Goal: Communication & Community: Answer question/provide support

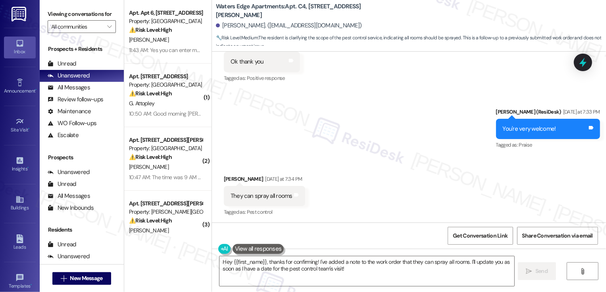
scroll to position [1316, 0]
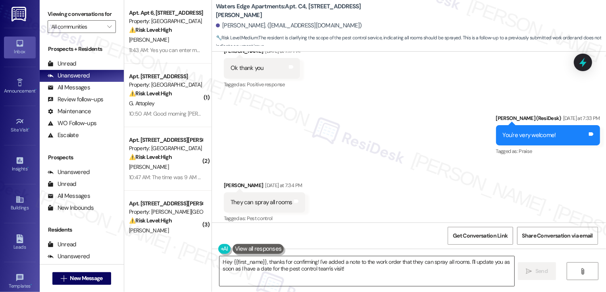
click at [269, 274] on textarea "Hey {{first_name}}, thanks for confirming! I've added a note to the work order …" at bounding box center [366, 271] width 295 height 30
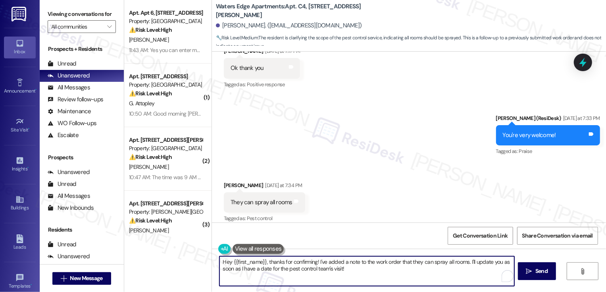
drag, startPoint x: 265, startPoint y: 262, endPoint x: 204, endPoint y: 260, distance: 61.5
click at [204, 260] on div "Apt. Apt 6, [STREET_ADDRESS] Property: Maple Place ⚠️ Risk Level: High The resi…" at bounding box center [365, 146] width 482 height 292
click at [347, 274] on textarea "Thanks for confirming! I've added a note to the work order that they can spray …" at bounding box center [366, 271] width 295 height 30
drag, startPoint x: 277, startPoint y: 261, endPoint x: 314, endPoint y: 271, distance: 38.5
click at [313, 271] on textarea "Thanks for confirming! I've added a note to the work order that they can spray …" at bounding box center [366, 271] width 295 height 30
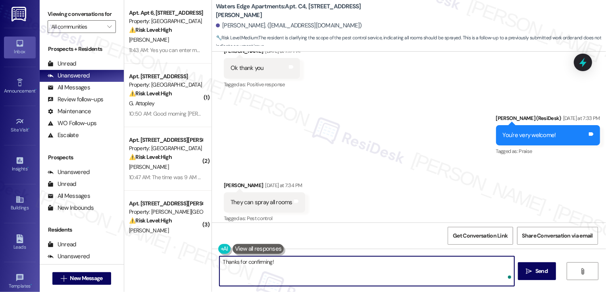
paste textarea "place them on this list for this Friday August 15,2025. But going forward pleas…"
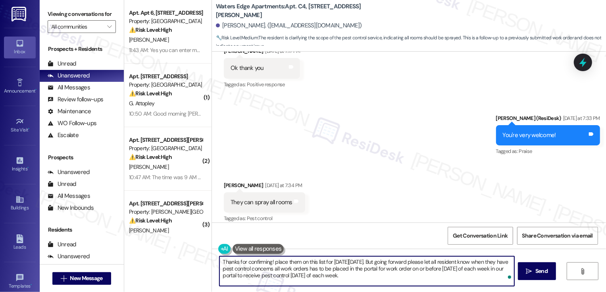
click at [268, 262] on textarea "Thanks for confirming! place them on this list for this Friday August 15,2025. …" at bounding box center [366, 271] width 295 height 30
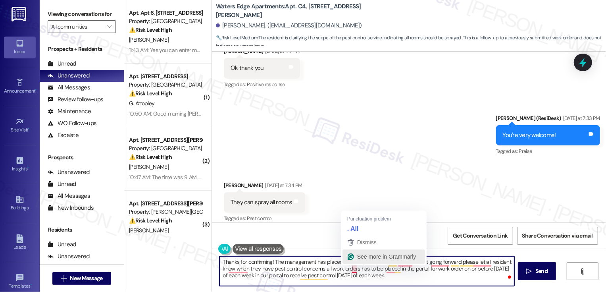
click at [346, 262] on div "See more in Grammarly" at bounding box center [383, 256] width 75 height 12
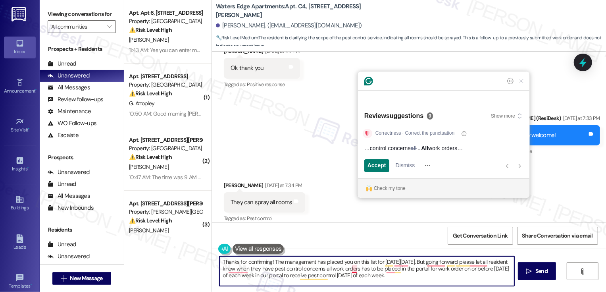
click at [361, 263] on textarea "Thanks for confirming! The management has placed you on this list for this Frid…" at bounding box center [366, 271] width 295 height 30
click at [424, 263] on textarea "Thanks for confirming! The management has placed you on the pest control list f…" at bounding box center [366, 271] width 295 height 30
click at [432, 263] on textarea "Thanks for confirming! The management has placed you on the pest control list f…" at bounding box center [366, 271] width 295 height 30
click at [424, 260] on textarea "Thanks for confirming! The management has placed you on the pest control list f…" at bounding box center [366, 271] width 295 height 30
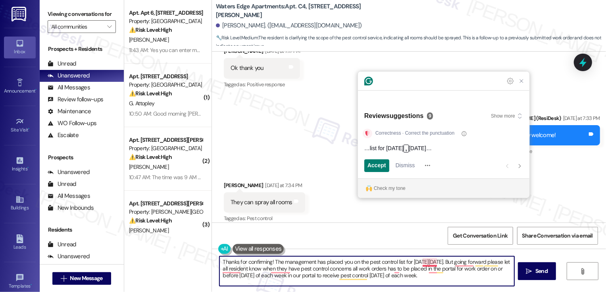
click at [431, 261] on textarea "Thanks for confirming! The management has placed you on the pest control list f…" at bounding box center [366, 271] width 295 height 30
click at [461, 262] on textarea "Thanks for confirming! The management has placed you on the pest control list f…" at bounding box center [366, 271] width 295 height 30
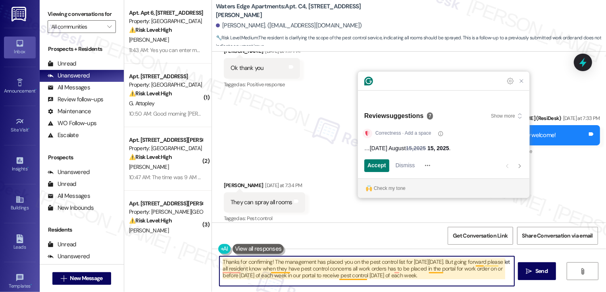
click at [456, 261] on textarea "Thanks for confirming! The management has placed you on the pest control list f…" at bounding box center [366, 271] width 295 height 30
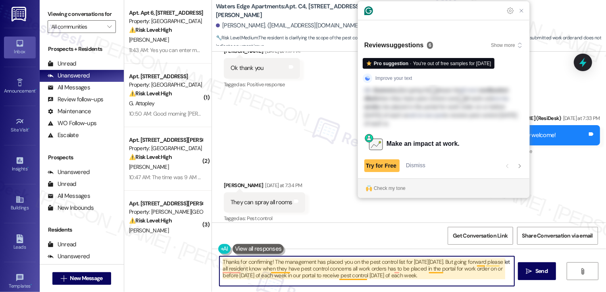
drag, startPoint x: 472, startPoint y: 262, endPoint x: 336, endPoint y: 271, distance: 136.4
click at [336, 271] on textarea "Thanks for confirming! The management has placed you on the pest control list f…" at bounding box center [366, 271] width 295 height 30
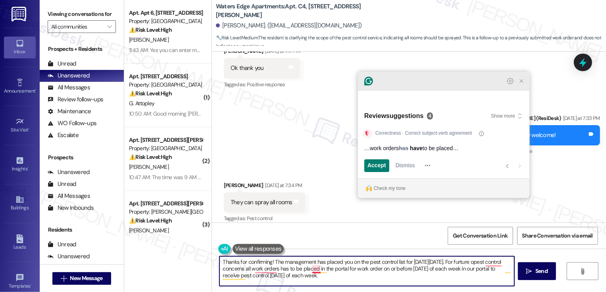
click at [518, 84] on icon "Close Grammarly Assistant" at bounding box center [521, 81] width 6 height 6
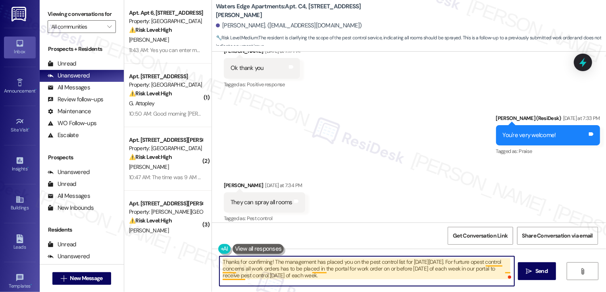
click at [486, 263] on textarea "Thanks for confirming! The management has placed you on the pest control list f…" at bounding box center [366, 271] width 295 height 30
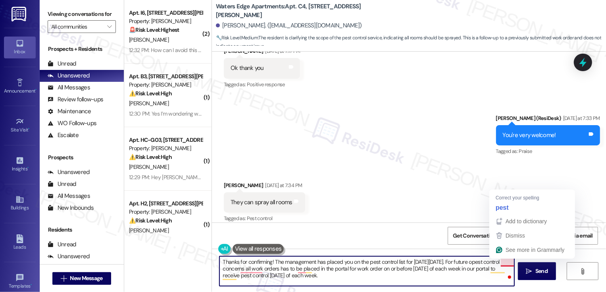
click at [499, 260] on textarea "Thanks for confirming! The management has placed you on the pest control list f…" at bounding box center [366, 271] width 295 height 30
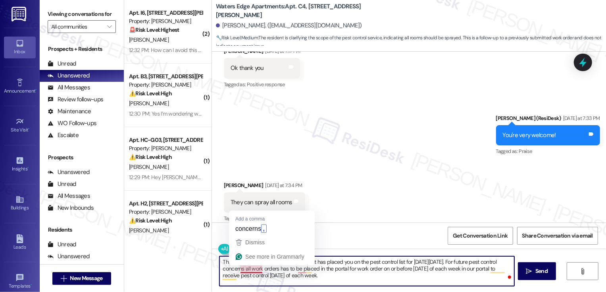
click at [250, 269] on textarea "Thanks for confirming! The management has placed you on the pest control list f…" at bounding box center [366, 271] width 295 height 30
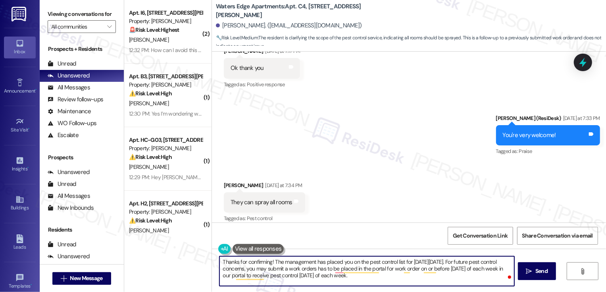
click at [330, 268] on textarea "Thanks for confirming! The management has placed you on the pest control list f…" at bounding box center [366, 271] width 295 height 30
drag, startPoint x: 347, startPoint y: 269, endPoint x: 385, endPoint y: 270, distance: 38.5
click at [385, 270] on textarea "Thanks for confirming! The management has placed you on the pest control list f…" at bounding box center [366, 271] width 295 height 30
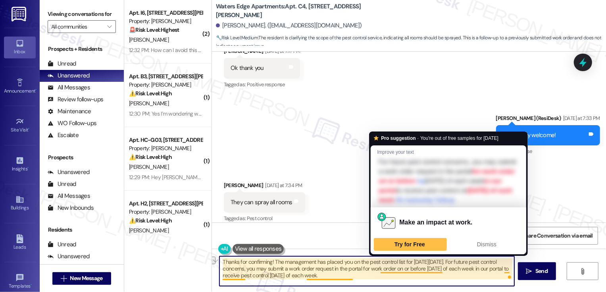
drag, startPoint x: 376, startPoint y: 269, endPoint x: 409, endPoint y: 270, distance: 33.4
click at [409, 270] on textarea "Thanks for confirming! The management has placed you on the pest control list f…" at bounding box center [366, 271] width 295 height 30
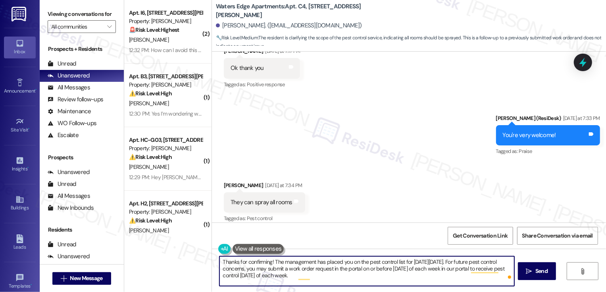
click at [463, 269] on textarea "Thanks for confirming! The management has placed you on the pest control list f…" at bounding box center [366, 271] width 295 height 30
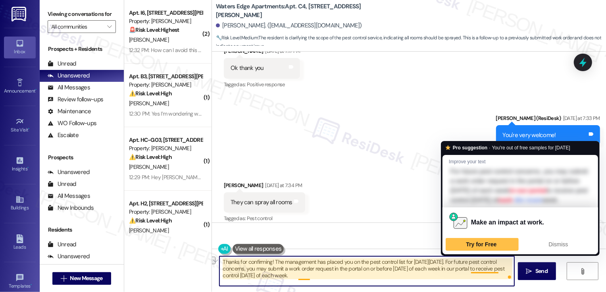
drag, startPoint x: 467, startPoint y: 269, endPoint x: 494, endPoint y: 268, distance: 27.0
click at [494, 268] on textarea "Thanks for confirming! The management has placed you on the pest control list f…" at bounding box center [366, 271] width 295 height 30
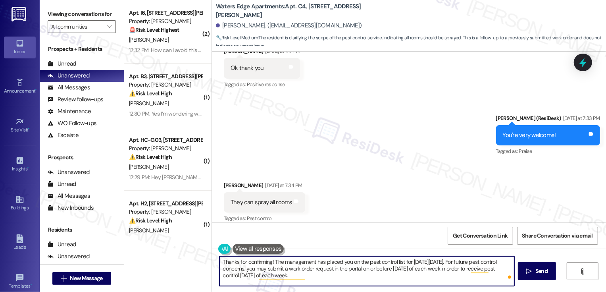
click at [317, 276] on textarea "Thanks for confirming! The management has placed you on the pest control list f…" at bounding box center [366, 271] width 295 height 30
type textarea "Thanks for confirming! The management has placed you on the pest control list f…"
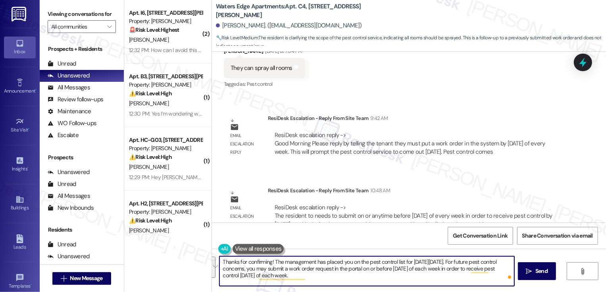
scroll to position [1468, 0]
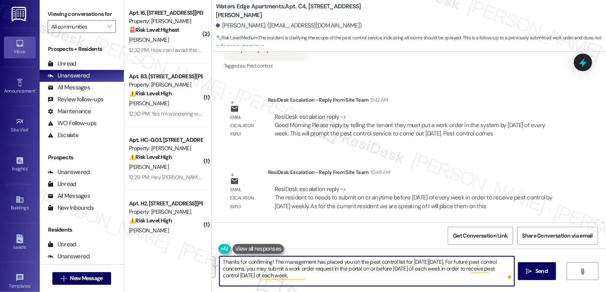
click at [284, 262] on textarea "Thanks for confirming! The management has placed you on the pest control list f…" at bounding box center [366, 271] width 295 height 30
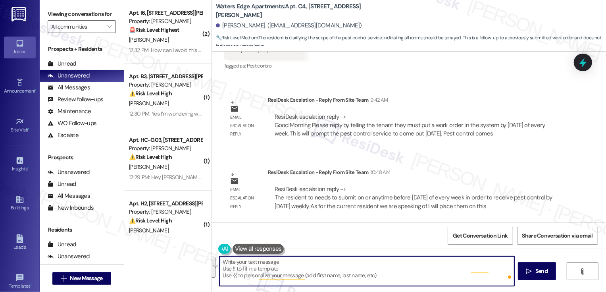
paste textarea "Thanks for confirming! Management has placed you on the pest control list for t…"
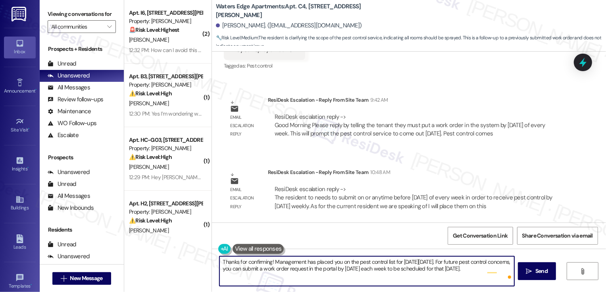
click at [267, 261] on textarea "Thanks for confirming! Management has placed you on the pest control list for t…" at bounding box center [366, 271] width 295 height 30
click at [400, 271] on textarea "Thanks for confirming, Ramon! Management has placed you on the pest control lis…" at bounding box center [366, 271] width 295 height 30
click at [271, 269] on textarea "Thanks for confirming, Ramon! Management has placed you on the pest control lis…" at bounding box center [366, 271] width 295 height 30
click at [330, 270] on textarea "Thanks for confirming, Ramon! Management has placed you on the pest control lis…" at bounding box center [366, 271] width 295 height 30
click at [348, 269] on textarea "Thanks for confirming, Ramon! Management has placed you on the pest control lis…" at bounding box center [366, 271] width 295 height 30
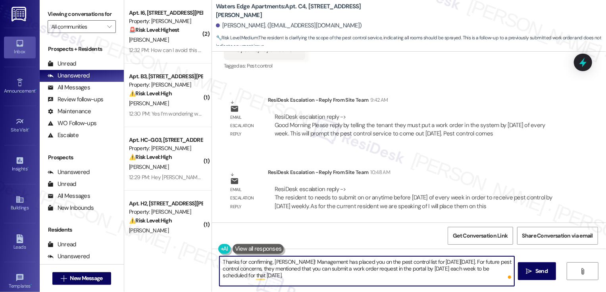
click at [400, 269] on textarea "Thanks for confirming, Ramon! Management has placed you on the pest control lis…" at bounding box center [366, 271] width 295 height 30
click at [288, 276] on textarea "Thanks for confirming, Ramon! Management has placed you on the pest control lis…" at bounding box center [366, 271] width 295 height 30
type textarea "Thanks for confirming, Ramon! Management has placed you on the pest control lis…"
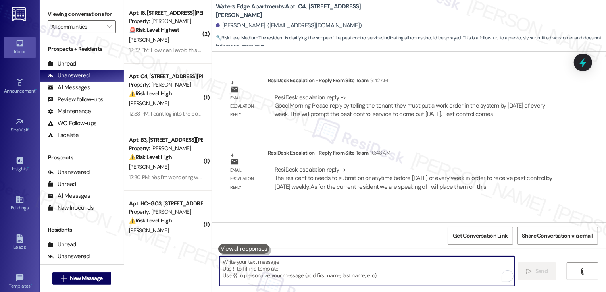
scroll to position [1540, 0]
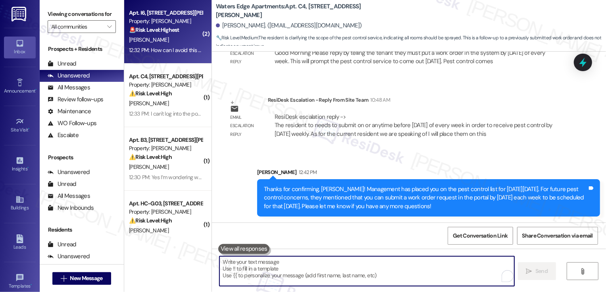
click at [169, 50] on div "12:32 PM: How can I avoid this eviction, i really want my apartment nd I hve mo…" at bounding box center [249, 49] width 241 height 7
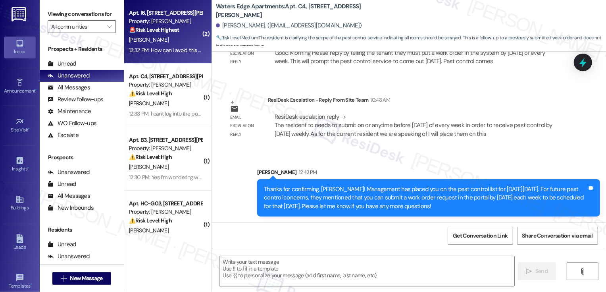
click at [169, 50] on div "12:32 PM: How can I avoid this eviction, i really want my apartment nd I hve mo…" at bounding box center [249, 49] width 241 height 7
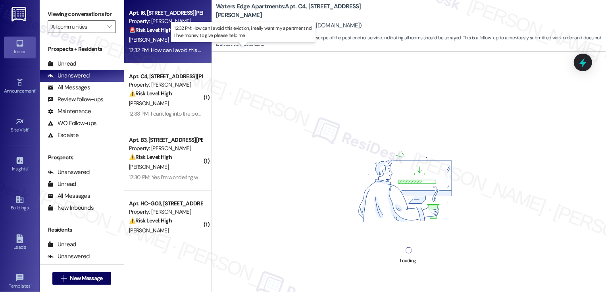
click at [169, 50] on div "12:32 PM: How can I avoid this eviction, i really want my apartment nd I hve mo…" at bounding box center [249, 49] width 241 height 7
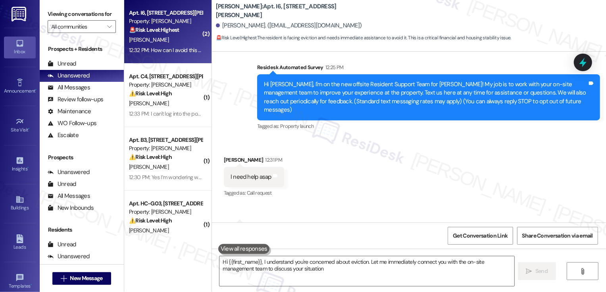
scroll to position [89, 0]
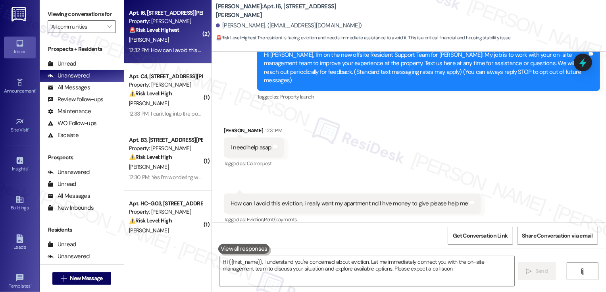
type textarea "Hi {{first_name}}, I understand you're concerned about eviction. Let me immedia…"
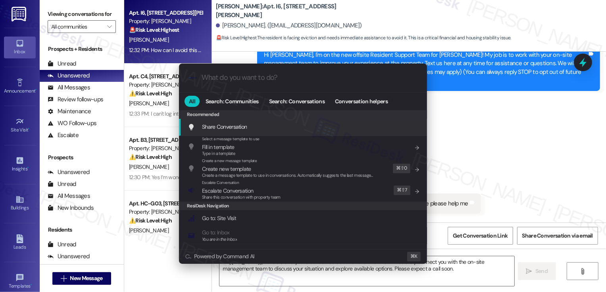
type input "f"
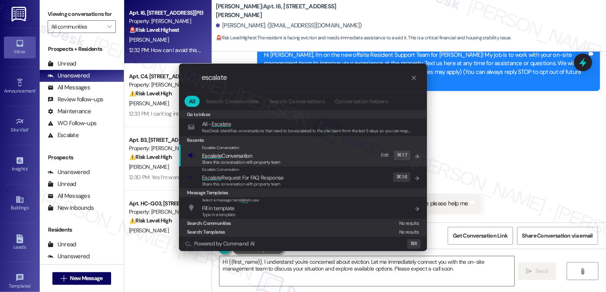
type input "escalate"
click at [228, 154] on span "Escalate Conversation" at bounding box center [227, 155] width 50 height 7
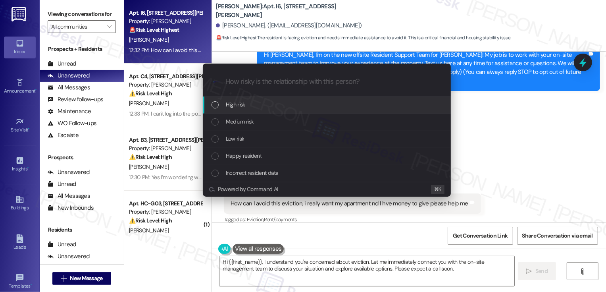
click at [235, 108] on span "High risk" at bounding box center [235, 104] width 19 height 9
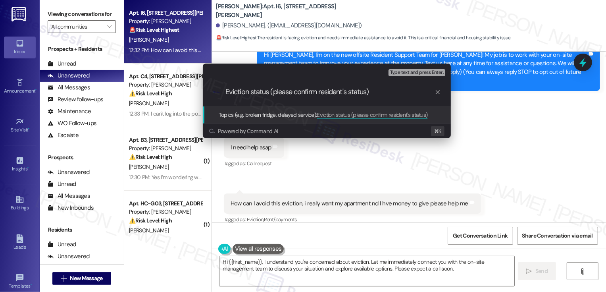
click at [350, 93] on input "Eviction status (please confirm resident's status)" at bounding box center [329, 92] width 209 height 8
click at [262, 93] on input "Eviction status (please confirm resident's lease status)" at bounding box center [329, 92] width 209 height 8
type input "Eviction concern (please confirm resident's lease status)"
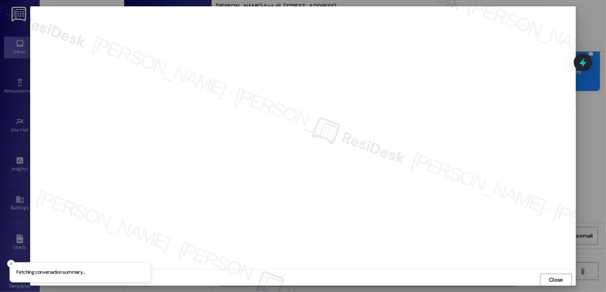
scroll to position [0, 0]
click at [548, 281] on button "Close" at bounding box center [556, 279] width 32 height 13
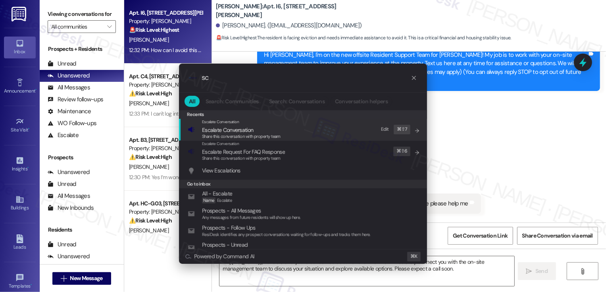
type input "s"
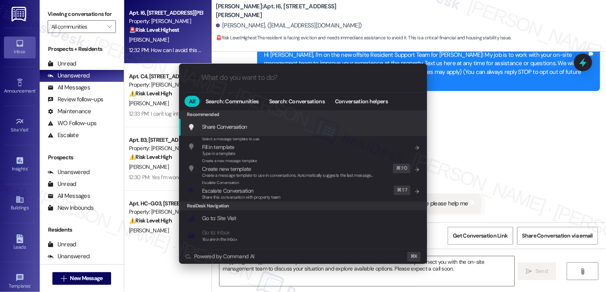
type input "s"
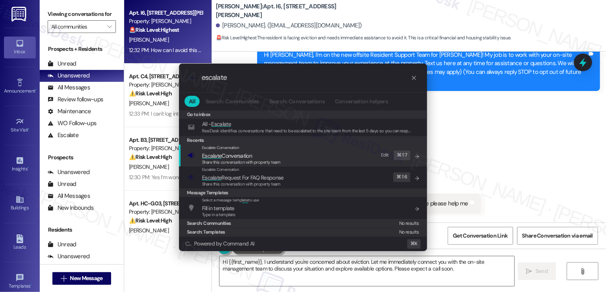
type input "escalate"
click at [255, 152] on span "Escalate Conversation" at bounding box center [241, 155] width 79 height 9
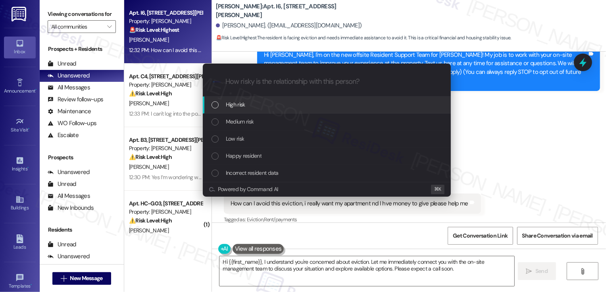
click at [234, 106] on span "High risk" at bounding box center [235, 104] width 19 height 9
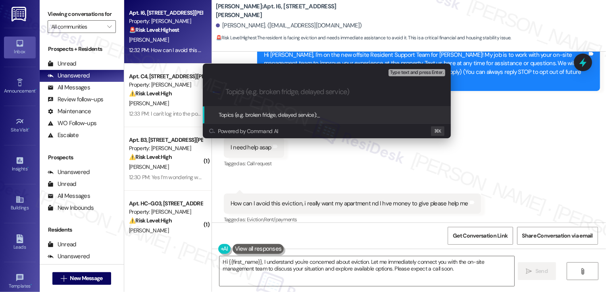
paste input "Eviction concern (please confirm resident's lease status)"
type input "Eviction concern (please confirm resident's lease status)"
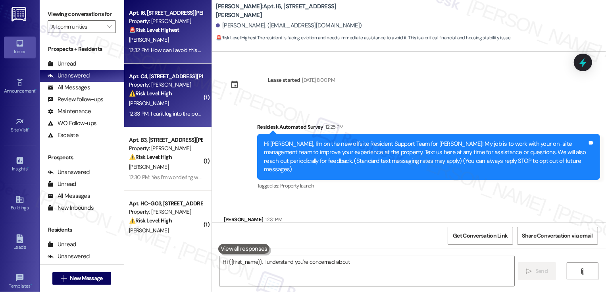
scroll to position [89, 0]
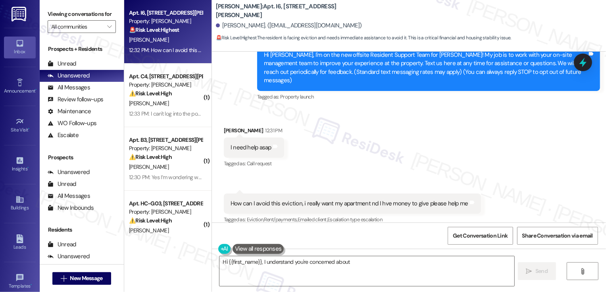
click at [180, 113] on div "12:33 PM: I can't log into the portal 12:33 PM: I can't log into the portal" at bounding box center [167, 113] width 76 height 7
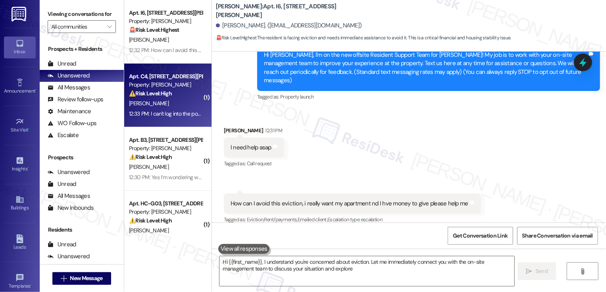
type textarea "Hi {{first_name}}, I understand you're concerned about eviction. Let me immedia…"
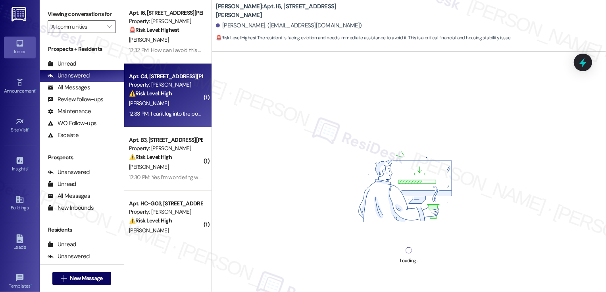
click at [180, 113] on div "12:33 PM: I can't log into the portal 12:33 PM: I can't log into the portal" at bounding box center [167, 113] width 76 height 7
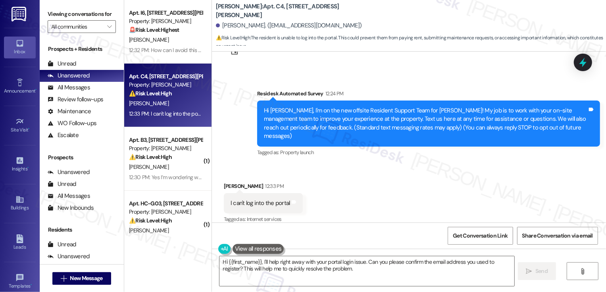
scroll to position [34, 0]
click at [259, 262] on textarea "Hi {{first_name}}, I'll help right away with your portal login issue. Can you p…" at bounding box center [366, 271] width 295 height 30
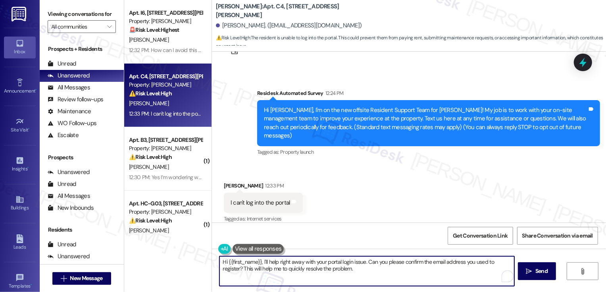
click at [258, 262] on textarea "Hi {{first_name}}, I'll help right away with your portal login issue. Can you p…" at bounding box center [366, 271] width 295 height 30
click at [364, 271] on textarea "Hi {{first_name}}, I'll help right away with your portal login issue. Can you p…" at bounding box center [366, 271] width 295 height 30
drag, startPoint x: 364, startPoint y: 260, endPoint x: 369, endPoint y: 268, distance: 9.3
click at [369, 268] on textarea "Hi {{first_name}}, I'll help right away with your portal login issue. Can you p…" at bounding box center [366, 271] width 295 height 30
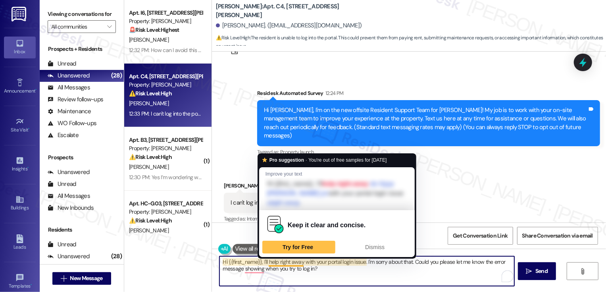
click at [292, 263] on textarea "Hi {{first_name}}, I'll help right away with your portal login issue. I'm sorry…" at bounding box center [366, 271] width 295 height 30
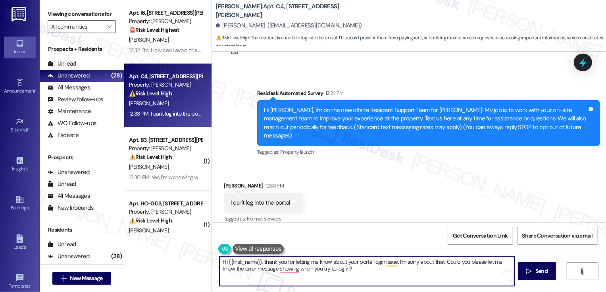
click at [259, 263] on textarea "Hi {{first_name}}, thank you for letting me know about your portal login issue.…" at bounding box center [366, 271] width 295 height 30
drag, startPoint x: 227, startPoint y: 270, endPoint x: 273, endPoint y: 272, distance: 45.7
click at [273, 272] on textarea "Hi {{first_name}}, it's great to meet you! Thank you for letting me know about …" at bounding box center [366, 271] width 295 height 30
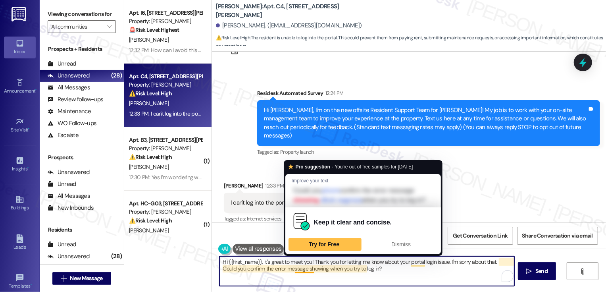
click at [290, 269] on textarea "Hi {{first_name}}, it's great to meet you! Thank you for letting me know about …" at bounding box center [366, 271] width 295 height 30
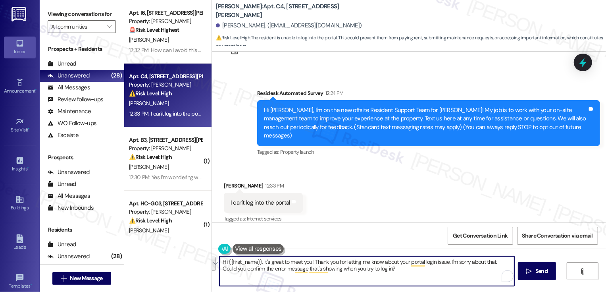
paste textarea "’s great to meet you! Thank you for letting me know about your portal login iss…"
click at [432, 269] on textarea "Hi {{first_name}}, it’s great to meet you! Thank you for letting me know about …" at bounding box center [366, 271] width 295 height 30
click at [530, 268] on icon "" at bounding box center [529, 271] width 6 height 6
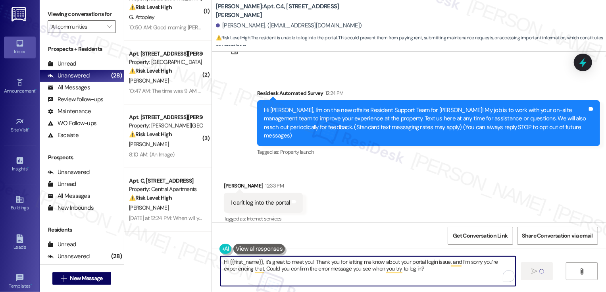
click at [411, 267] on textarea "Hi {{first_name}}, it’s great to meet you! Thank you for letting me know about …" at bounding box center [368, 271] width 295 height 30
click at [440, 271] on textarea "Hi {{first_name}}, it’s great to meet you! Thank you for letting me know about …" at bounding box center [368, 271] width 295 height 30
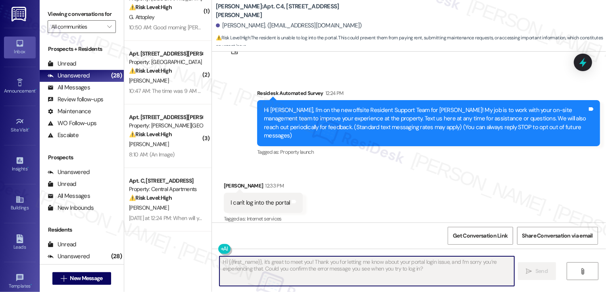
type textarea "Fetching suggested responses. Please feel free to read through the conversation…"
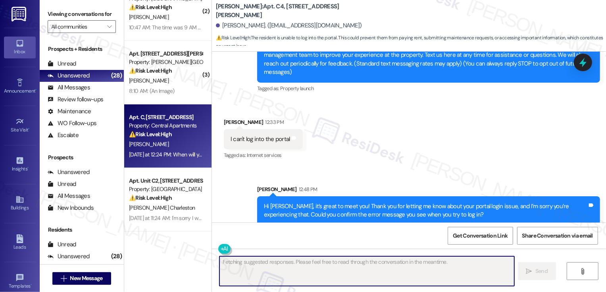
click at [163, 144] on div "S. Daure" at bounding box center [165, 144] width 75 height 10
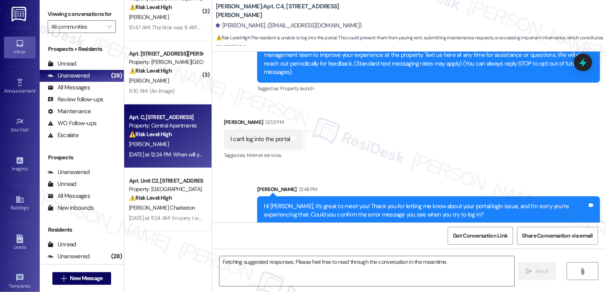
click at [163, 144] on div "S. Daure" at bounding box center [165, 144] width 75 height 10
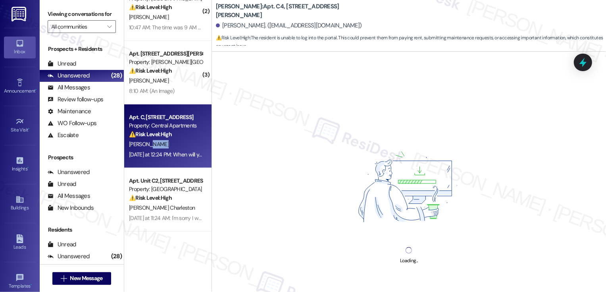
click at [163, 144] on div "S. Daure" at bounding box center [165, 144] width 75 height 10
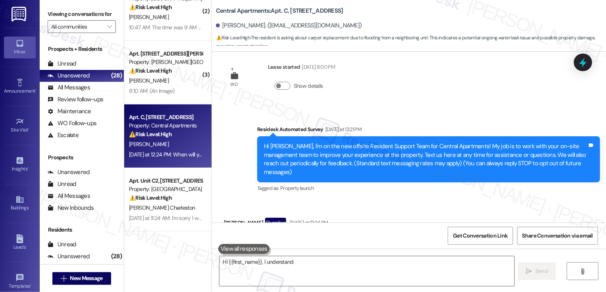
click at [163, 144] on div "S. Daure" at bounding box center [165, 144] width 75 height 10
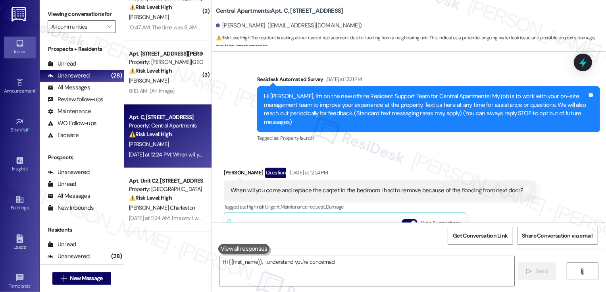
click at [163, 144] on div "S. Daure" at bounding box center [165, 144] width 75 height 10
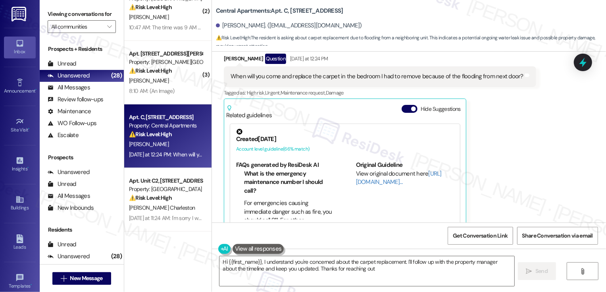
type textarea "Hi {{first_name}}, I understand you're concerned about the carpet replacement. …"
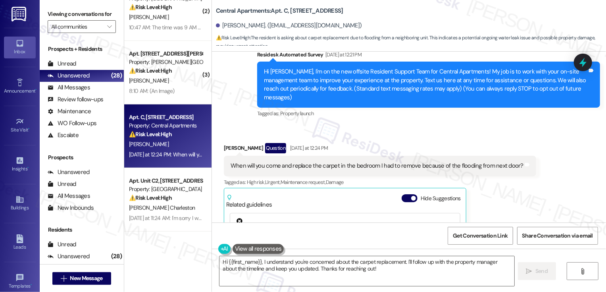
scroll to position [87, 0]
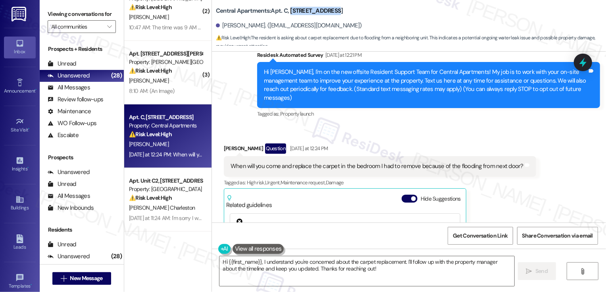
drag, startPoint x: 285, startPoint y: 11, endPoint x: 335, endPoint y: 15, distance: 49.8
click at [335, 15] on div "Central Apartments: Apt. C, 4956 Central Dr" at bounding box center [295, 11] width 159 height 10
copy b "4956 Central Dr"
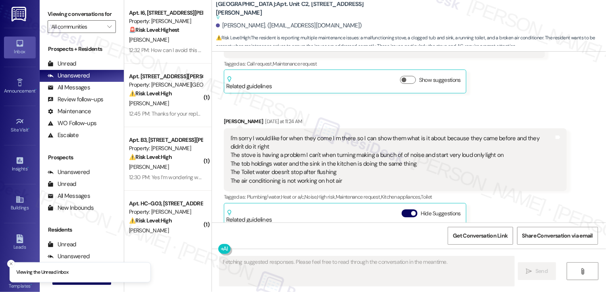
scroll to position [547, 0]
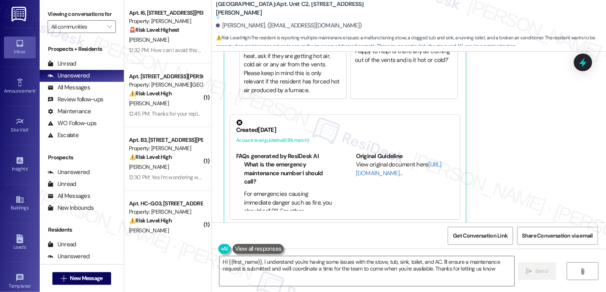
type textarea "Hi {{first_name}}, I understand you're having some issues with the stove, tub, …"
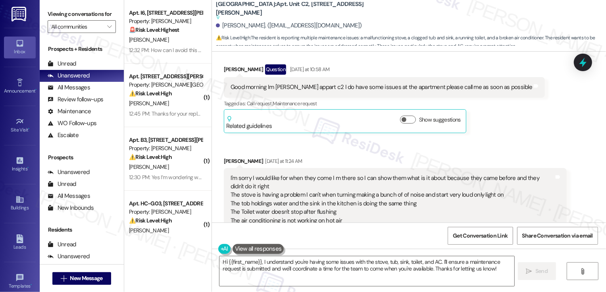
scroll to position [315, 0]
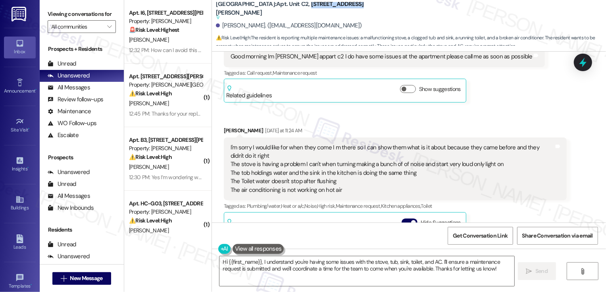
drag, startPoint x: 315, startPoint y: 9, endPoint x: 367, endPoint y: 13, distance: 52.9
click at [367, 13] on div "Willow Creek Apartments: Apt. Unit C2, 982 Smith Street Suggested actions and n…" at bounding box center [295, 11] width 159 height 10
copy b "982 Smith Street"
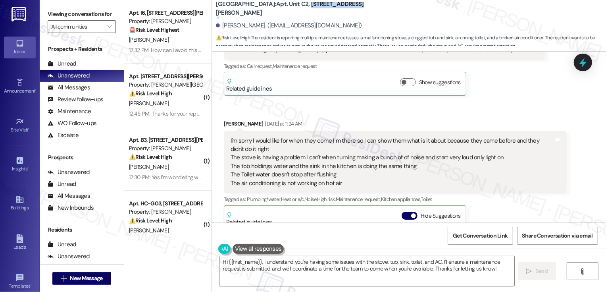
scroll to position [328, 0]
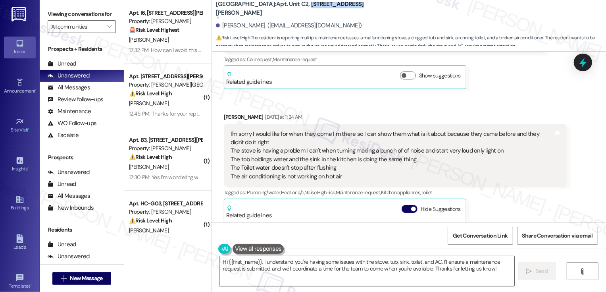
click at [395, 267] on textarea "Hi {{first_name}}, I understand you're having some issues with the stove, tub, …" at bounding box center [366, 271] width 295 height 30
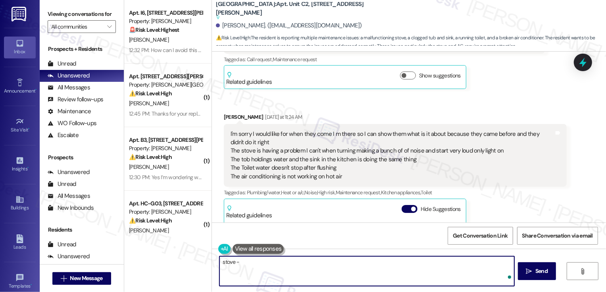
paste textarea "982 Smith Street"
paste textarea "Work Order #11581-1 Waiting"
drag, startPoint x: 221, startPoint y: 261, endPoint x: 209, endPoint y: 261, distance: 11.9
click at [215, 261] on div "stove - Work Order #11581-1 Waiting" at bounding box center [363, 270] width 296 height 31
click at [332, 264] on textarea "Stove - Work Order #11581-1 Waiting" at bounding box center [366, 271] width 295 height 30
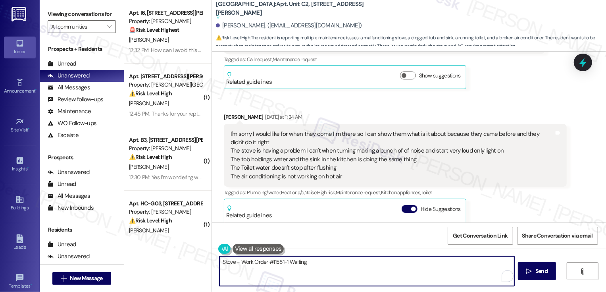
paste textarea "Work Order #11648-2 Assigned"
click at [219, 268] on textarea "Stove - Work Order #11581-1 Waiting Work Order #11648-2 Assigned" at bounding box center [366, 271] width 295 height 30
type textarea "Stove - Work Order #11581-1 Waiting Tub and toilet, kitchen sink (added) Work O…"
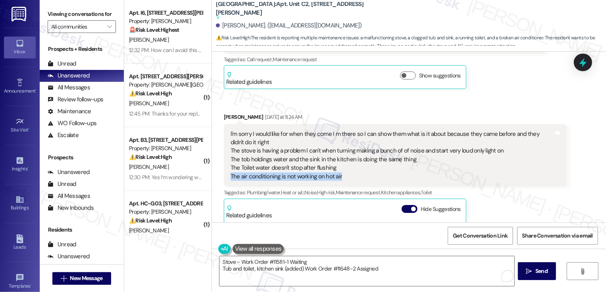
drag, startPoint x: 334, startPoint y: 169, endPoint x: 227, endPoint y: 165, distance: 106.8
click at [230, 167] on div "I'm sorry I would like for when they come I m there so I can show them what is …" at bounding box center [391, 155] width 323 height 51
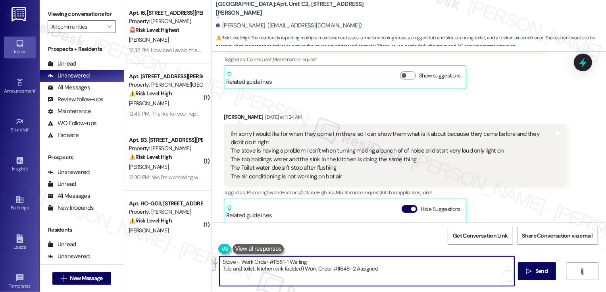
drag, startPoint x: 217, startPoint y: 260, endPoint x: 376, endPoint y: 265, distance: 159.6
click at [376, 265] on textarea "Stove - Work Order #11581-1 Waiting Tub and toilet, kitchen sink (added) Work O…" at bounding box center [366, 271] width 295 height 30
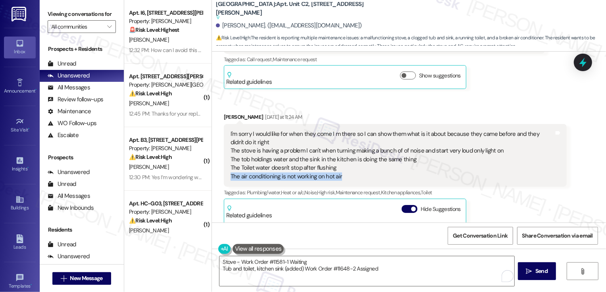
drag, startPoint x: 342, startPoint y: 169, endPoint x: 225, endPoint y: 171, distance: 117.1
click at [230, 171] on div "I'm sorry I would like for when they come I m there so I can show them what is …" at bounding box center [392, 155] width 325 height 51
copy div "The air conditioning is not working on hot air"
click at [357, 166] on div "I'm sorry I would like for when they come I m there so I can show them what is …" at bounding box center [391, 155] width 323 height 51
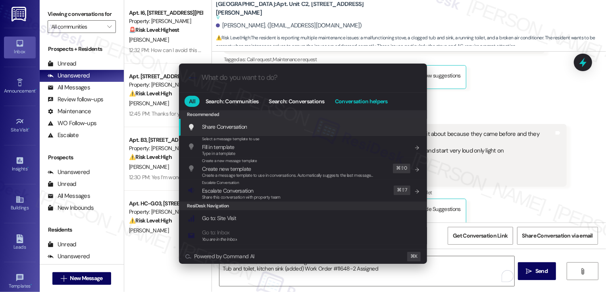
click at [359, 102] on span "Conversation helpers" at bounding box center [361, 101] width 53 height 6
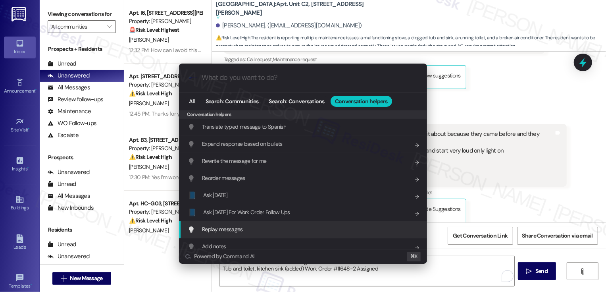
click at [223, 211] on span "Ask Friday For Work Order Follow Ups" at bounding box center [246, 211] width 87 height 7
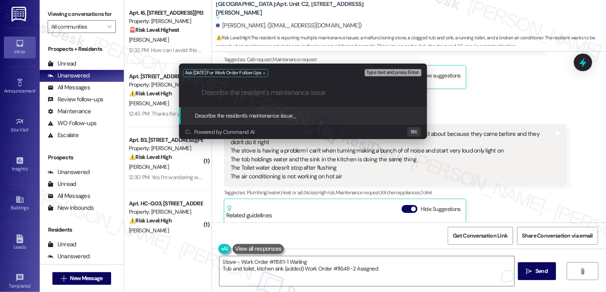
paste input "The air conditioning is not working on hot air"
type input "The air conditioning is not working on hot air"
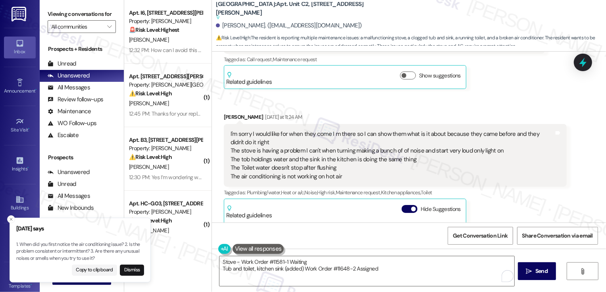
click at [255, 167] on div "I'm sorry I would like for when they come I m there so I can show them what is …" at bounding box center [391, 155] width 323 height 51
drag, startPoint x: 227, startPoint y: 168, endPoint x: 345, endPoint y: 169, distance: 118.2
click at [345, 169] on div "I'm sorry I would like for when they come I m there so I can show them what is …" at bounding box center [391, 155] width 323 height 51
copy div "he air conditioning is not working on hot air"
click at [8, 219] on button "Close toast" at bounding box center [11, 219] width 8 height 8
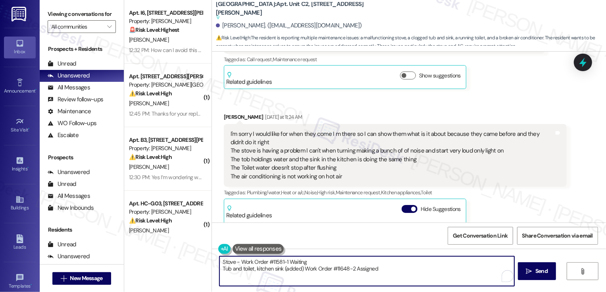
drag, startPoint x: 387, startPoint y: 271, endPoint x: 223, endPoint y: 256, distance: 165.3
click at [222, 256] on textarea "Stove - Work Order #11581-1 Waiting Tub and toilet, kitchen sink (added) Work O…" at bounding box center [366, 271] width 295 height 30
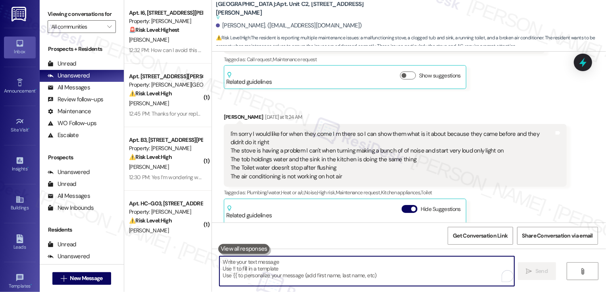
click at [240, 248] on button at bounding box center [244, 249] width 52 height 10
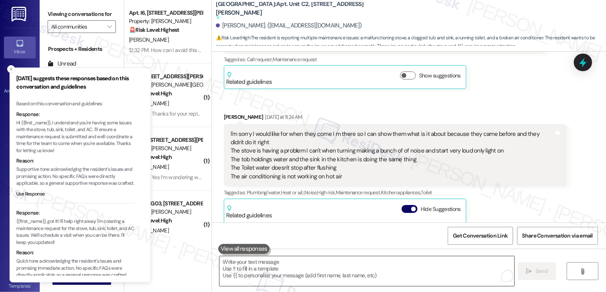
click at [241, 265] on textarea "To enrich screen reader interactions, please activate Accessibility in Grammarl…" at bounding box center [366, 271] width 295 height 30
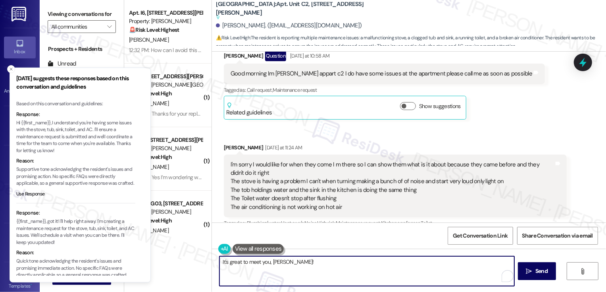
scroll to position [302, 0]
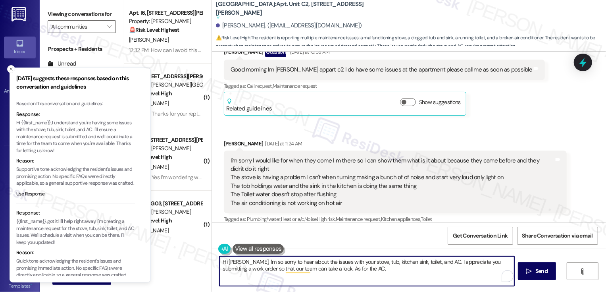
paste textarea "Can you confirm if it’s running but not cooling, or if it’s not running at all?""
click at [344, 269] on textarea "Hi Joel, I'm so sorry to hear about the issues with your stove, tub, kitchen si…" at bounding box center [366, 271] width 295 height 30
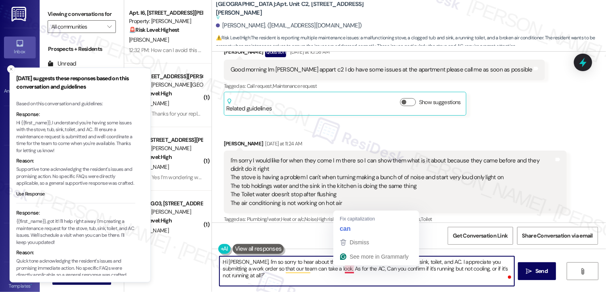
click at [344, 269] on textarea "Hi Joel, I'm so sorry to hear about the issues with your stove, tub, kitchen si…" at bounding box center [366, 271] width 295 height 30
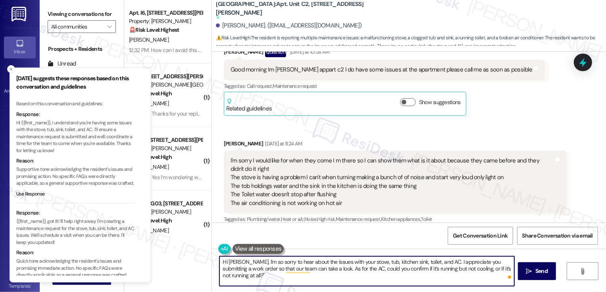
click at [309, 269] on textarea "Hi Joel, I'm so sorry to hear about the issues with your stove, tub, kitchen si…" at bounding box center [366, 271] width 295 height 30
click at [427, 279] on textarea "Hi Joel, I'm so sorry to hear about the issues with your stove, tub, kitchen si…" at bounding box center [366, 271] width 295 height 30
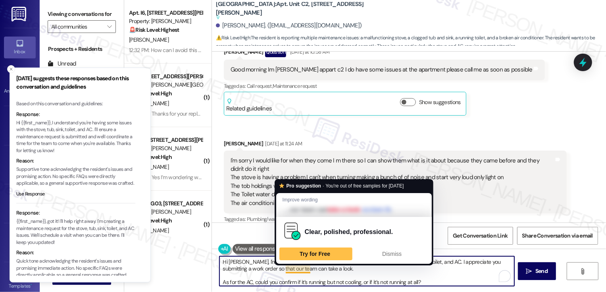
click at [298, 268] on textarea "Hi Joel, I'm so sorry to hear about the issues with your stove, tub, kitchen si…" at bounding box center [366, 271] width 295 height 30
click at [307, 269] on textarea "Hi Joel, I'm so sorry to hear about the issues with your stove, tub, kitchen si…" at bounding box center [366, 271] width 295 height 30
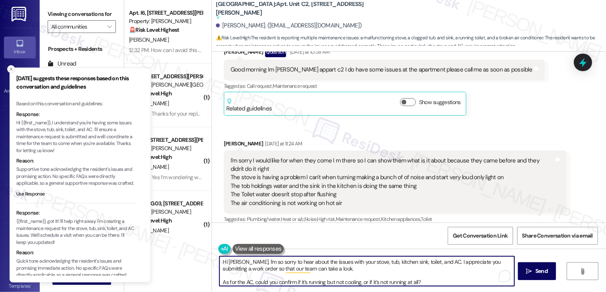
type textarea "Hi Joel, I'm so sorry to hear about the issues with your stove, tub, kitchen si…"
click at [12, 70] on icon "Close toast" at bounding box center [11, 69] width 5 height 5
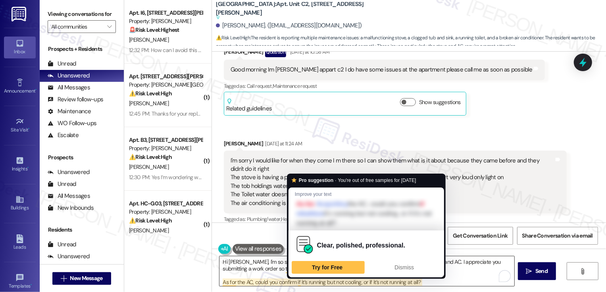
click at [385, 286] on div "Hi Joel, I'm so sorry to hear about the issues with your stove, tub, kitchen si…" at bounding box center [367, 270] width 296 height 31
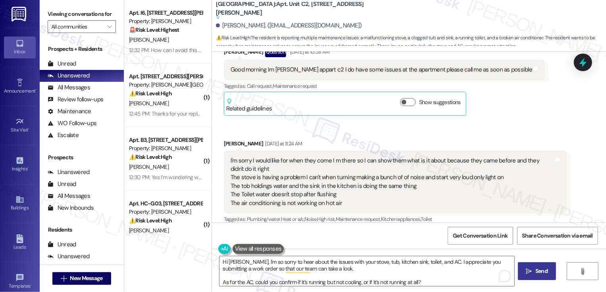
click at [537, 271] on span "Send" at bounding box center [541, 271] width 12 height 8
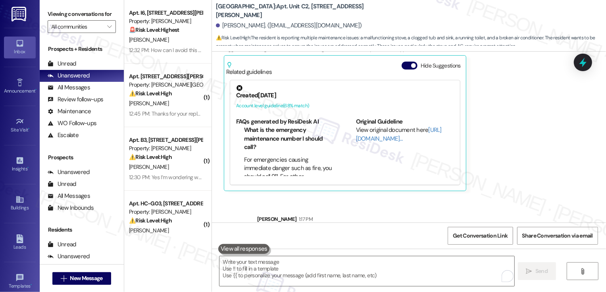
scroll to position [519, 0]
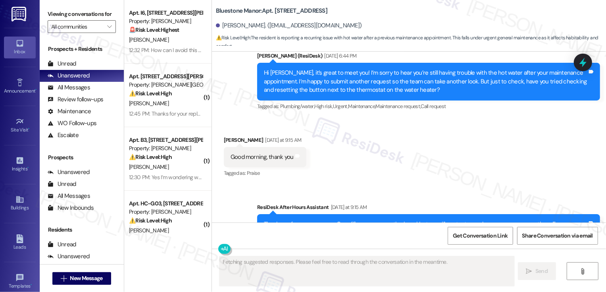
scroll to position [437, 0]
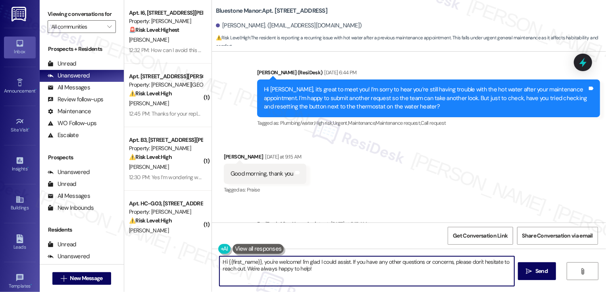
drag, startPoint x: 262, startPoint y: 258, endPoint x: 334, endPoint y: 281, distance: 75.5
click at [334, 281] on textarea "Hi {{first_name}}, you're welcome! I'm glad I could assist. If you have any oth…" at bounding box center [366, 271] width 295 height 30
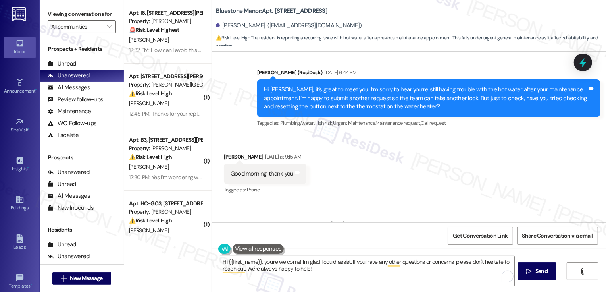
click at [301, 10] on b "Bluestone Manor: Apt. 558-BR, 59 Hurricane Shoals Rd NE" at bounding box center [271, 11] width 111 height 8
drag, startPoint x: 292, startPoint y: 11, endPoint x: 368, endPoint y: 11, distance: 76.2
click at [368, 11] on div "Bluestone Manor: Apt. 558-BR, 59 Hurricane Shoals Rd NE" at bounding box center [295, 11] width 159 height 10
copy b "59 Hurricane Shoals Rd NE"
click at [275, 12] on b "Bluestone Manor: Apt. 558-BR, 59 Hurricane Shoals Rd NE" at bounding box center [271, 11] width 111 height 8
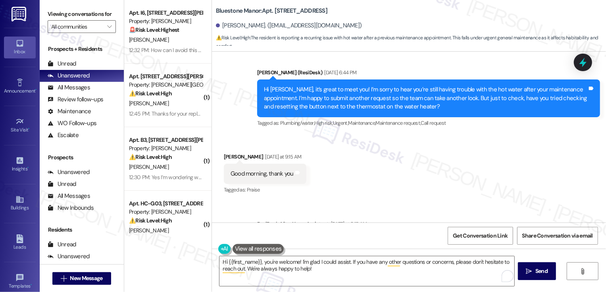
click at [275, 12] on b "Bluestone Manor: Apt. 558-BR, 59 Hurricane Shoals Rd NE" at bounding box center [271, 11] width 111 height 8
copy b "558"
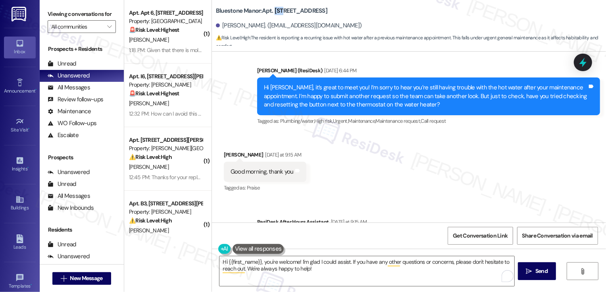
scroll to position [483, 0]
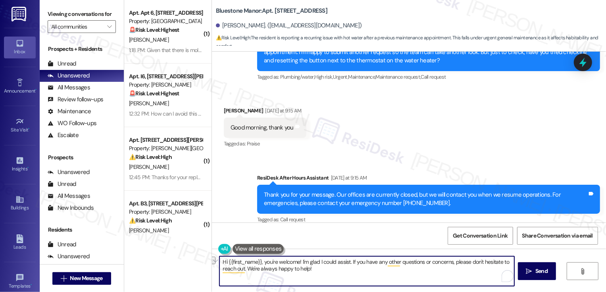
drag, startPoint x: 297, startPoint y: 259, endPoint x: 259, endPoint y: 261, distance: 37.4
click at [259, 261] on textarea "Hi {{first_name}}, you're welcome! I'm glad I could assist. If you have any oth…" at bounding box center [366, 271] width 295 height 30
drag, startPoint x: 259, startPoint y: 261, endPoint x: 286, endPoint y: 273, distance: 29.0
click at [286, 273] on textarea "Hi {{first_name}}, I'm glad I could assist. If you have any other questions or …" at bounding box center [366, 271] width 295 height 30
drag, startPoint x: 259, startPoint y: 261, endPoint x: 293, endPoint y: 278, distance: 38.0
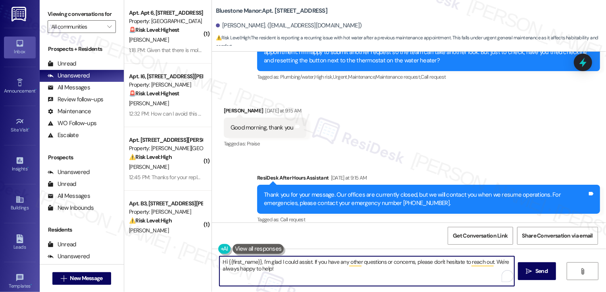
click at [293, 278] on textarea "Hi {{first_name}}, I'm glad I could assist. If you have any other questions or …" at bounding box center [366, 271] width 295 height 30
click at [355, 261] on textarea "Hi {{first_name}}, you're welcome! Just to confirm - has the issue been address…" at bounding box center [366, 271] width 295 height 30
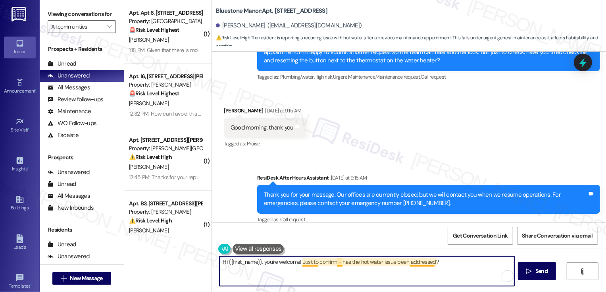
click at [336, 263] on textarea "Hi {{first_name}}, you're welcome! Just to confirm - has the hot water issue be…" at bounding box center [366, 271] width 295 height 30
type textarea "Hi {{first_name}}, you're welcome! Just to confirm, has the hot water issue bee…"
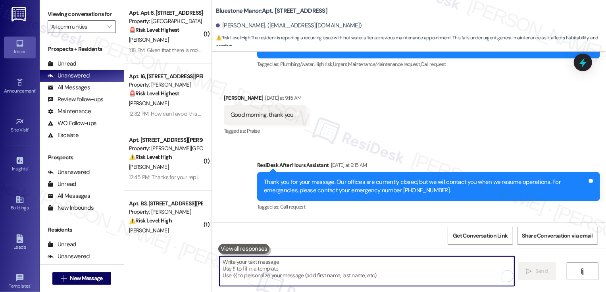
scroll to position [538, 0]
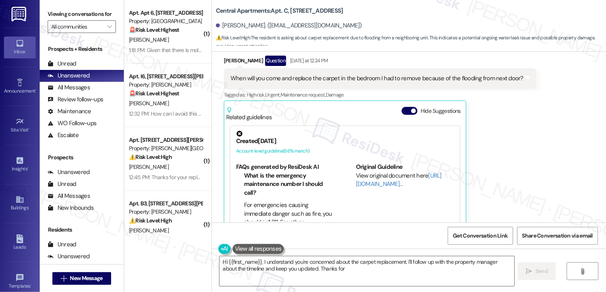
scroll to position [186, 0]
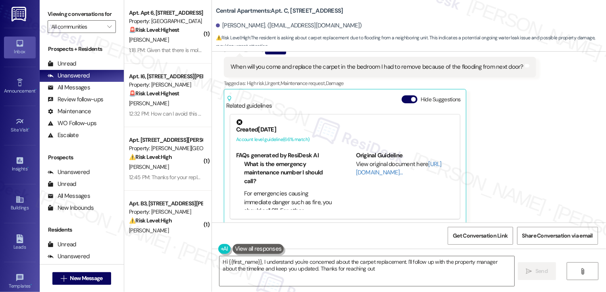
type textarea "Hi {{first_name}}, I understand you're concerned about the carpet replacement. …"
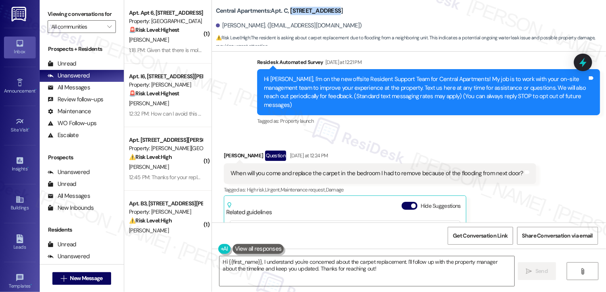
drag, startPoint x: 284, startPoint y: 10, endPoint x: 338, endPoint y: 12, distance: 54.0
click at [338, 12] on div "Central Apartments: Apt. C, [STREET_ADDRESS]" at bounding box center [295, 11] width 159 height 10
copy b "[STREET_ADDRESS]"
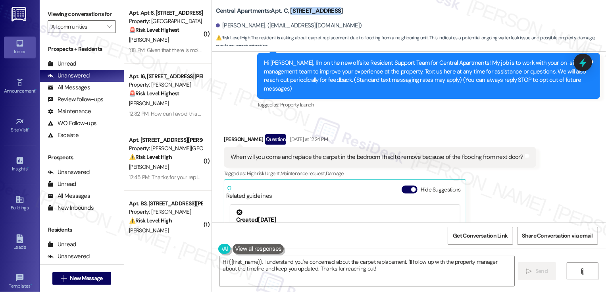
scroll to position [101, 0]
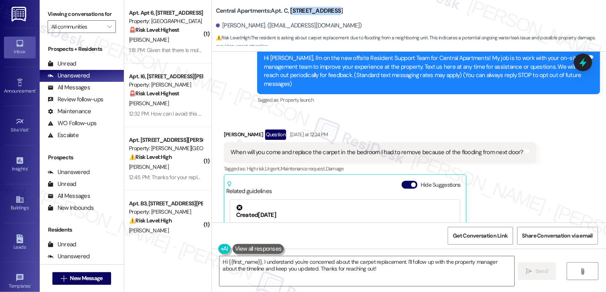
click at [407, 97] on div "Survey, sent via SMS Residesk Automated Survey [DATE] at 12:21 PM Hi [PERSON_NA…" at bounding box center [428, 71] width 355 height 81
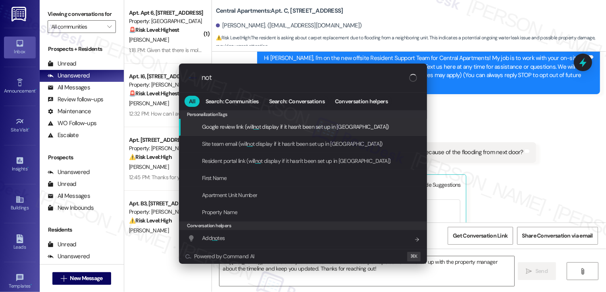
type input "note"
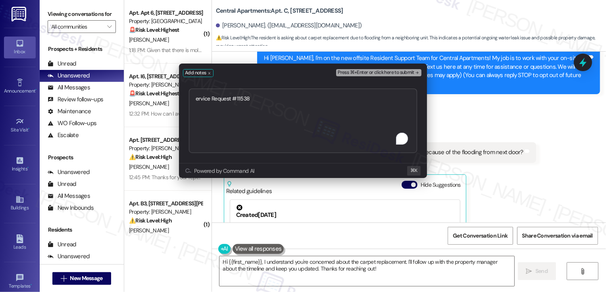
click at [195, 99] on textarea "ervice Request #11538" at bounding box center [303, 120] width 228 height 64
click at [275, 102] on textarea "Service Request #11538" at bounding box center [303, 120] width 228 height 64
click at [252, 98] on textarea "Service Request #11538: Pre" at bounding box center [303, 120] width 228 height 64
click at [258, 99] on textarea "Service Request #11538-1: Pre" at bounding box center [303, 120] width 228 height 64
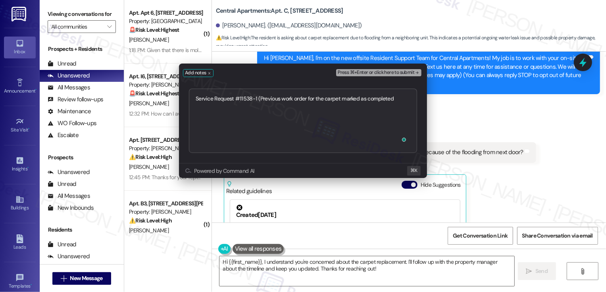
type textarea "Service Request #11538-1 (Previous work order for the carpet marked as complete…"
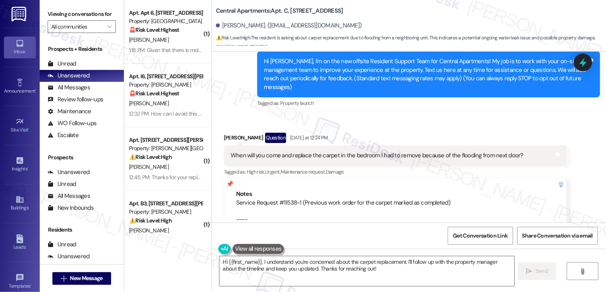
scroll to position [93, 0]
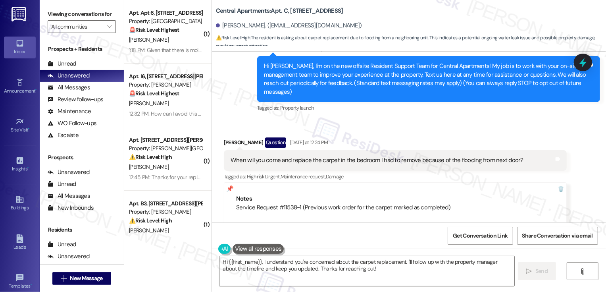
click at [224, 137] on div "[PERSON_NAME] Question [DATE] at 12:24 PM" at bounding box center [395, 143] width 343 height 13
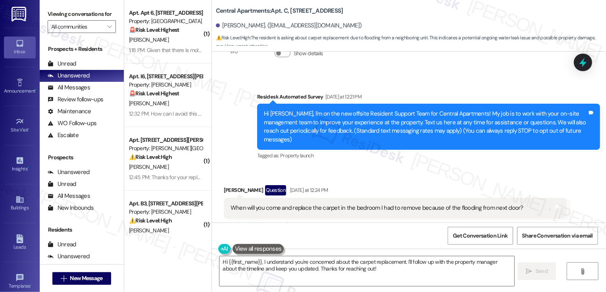
scroll to position [63, 0]
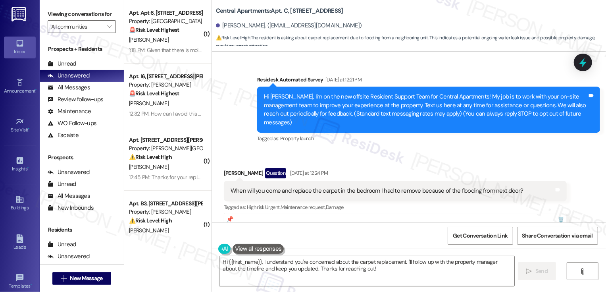
click at [224, 168] on div "[PERSON_NAME] Question [DATE] at 12:24 PM" at bounding box center [395, 174] width 343 height 13
click at [225, 168] on div "[PERSON_NAME] Question [DATE] at 12:24 PM" at bounding box center [395, 174] width 343 height 13
copy div "[PERSON_NAME]"
click at [250, 261] on textarea "Hi {{first_name}}, I understand you're concerned about the carpet replacement. …" at bounding box center [366, 271] width 295 height 30
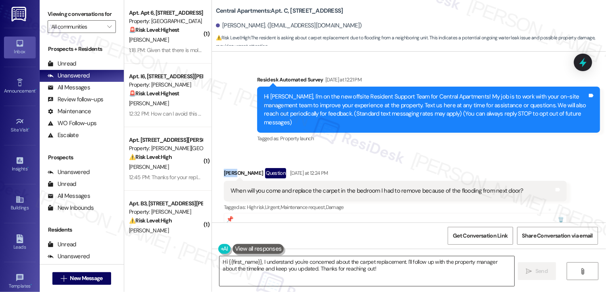
click at [250, 261] on textarea "Hi {{first_name}}, I understand you're concerned about the carpet replacement. …" at bounding box center [366, 271] width 295 height 30
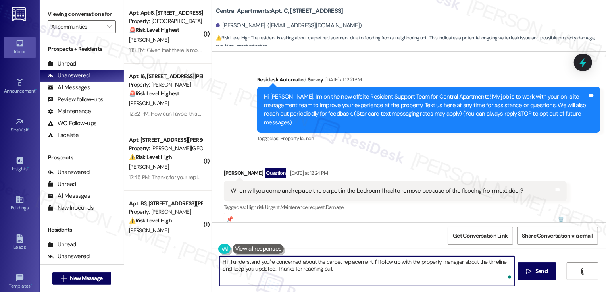
paste textarea "[PERSON_NAME]"
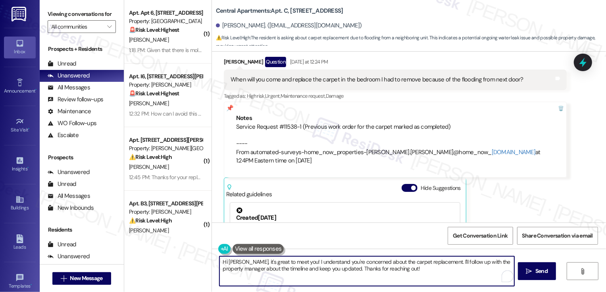
scroll to position [192, 0]
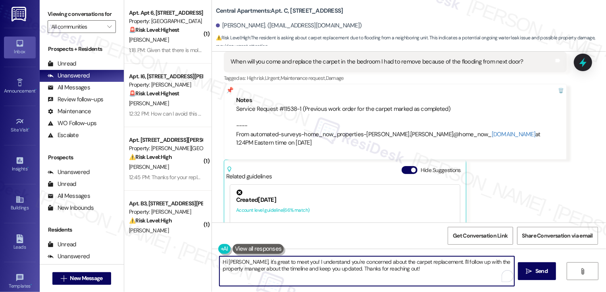
drag, startPoint x: 432, startPoint y: 260, endPoint x: 437, endPoint y: 269, distance: 10.6
click at [437, 269] on textarea "Hi [PERSON_NAME], it's great to meet you! I understand you're concerned about t…" at bounding box center [366, 271] width 295 height 30
click at [315, 268] on textarea "Hi [PERSON_NAME], it's great to meet you! I understand you're concerned about t…" at bounding box center [366, 271] width 295 height 30
type textarea "Hi [PERSON_NAME], it's great to meet you! I understand you're concerned about t…"
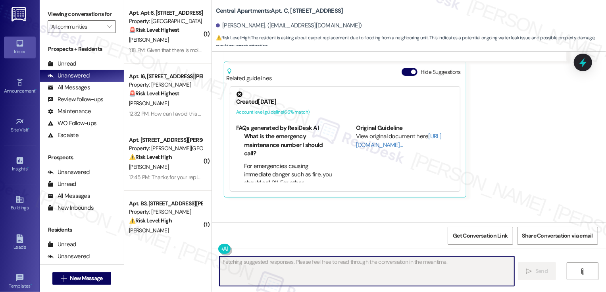
scroll to position [326, 0]
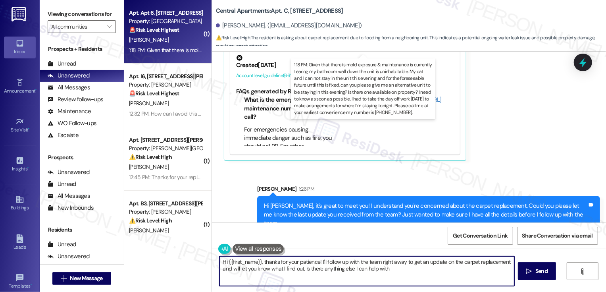
type textarea "Hi {{first_name}}, thanks for your patience! I'll follow up with the team right…"
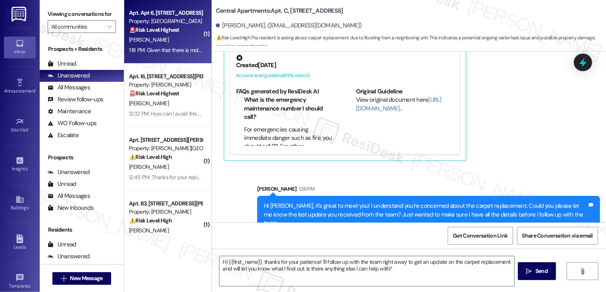
type textarea "Fetching suggested responses. Please feel free to read through the conversation…"
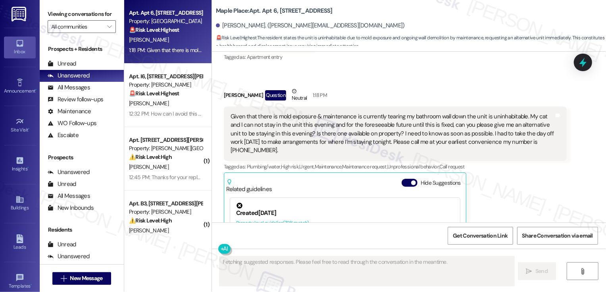
scroll to position [1659, 0]
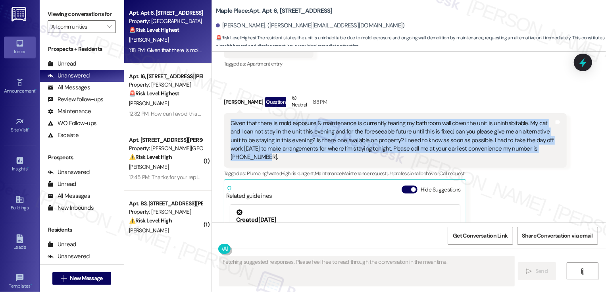
drag, startPoint x: 226, startPoint y: 105, endPoint x: 544, endPoint y: 131, distance: 318.8
click at [544, 131] on div "Given that there is mold exposure & maintenance is currently tearing my bathroo…" at bounding box center [391, 140] width 323 height 42
copy div "Given that there is mold exposure & maintenance is currently tearing my bathroo…"
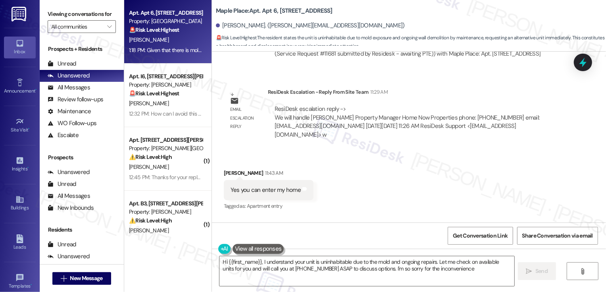
type textarea "Hi {{first_name}}, I understand your unit is uninhabitable due to the mold and …"
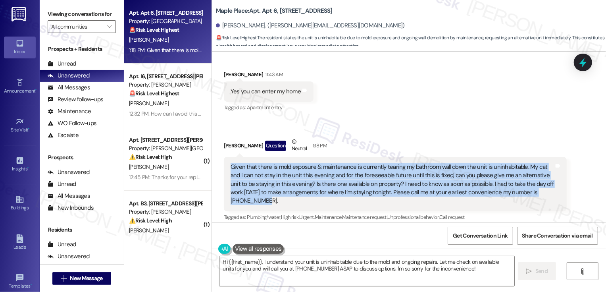
scroll to position [1615, 0]
